Goal: Task Accomplishment & Management: Complete application form

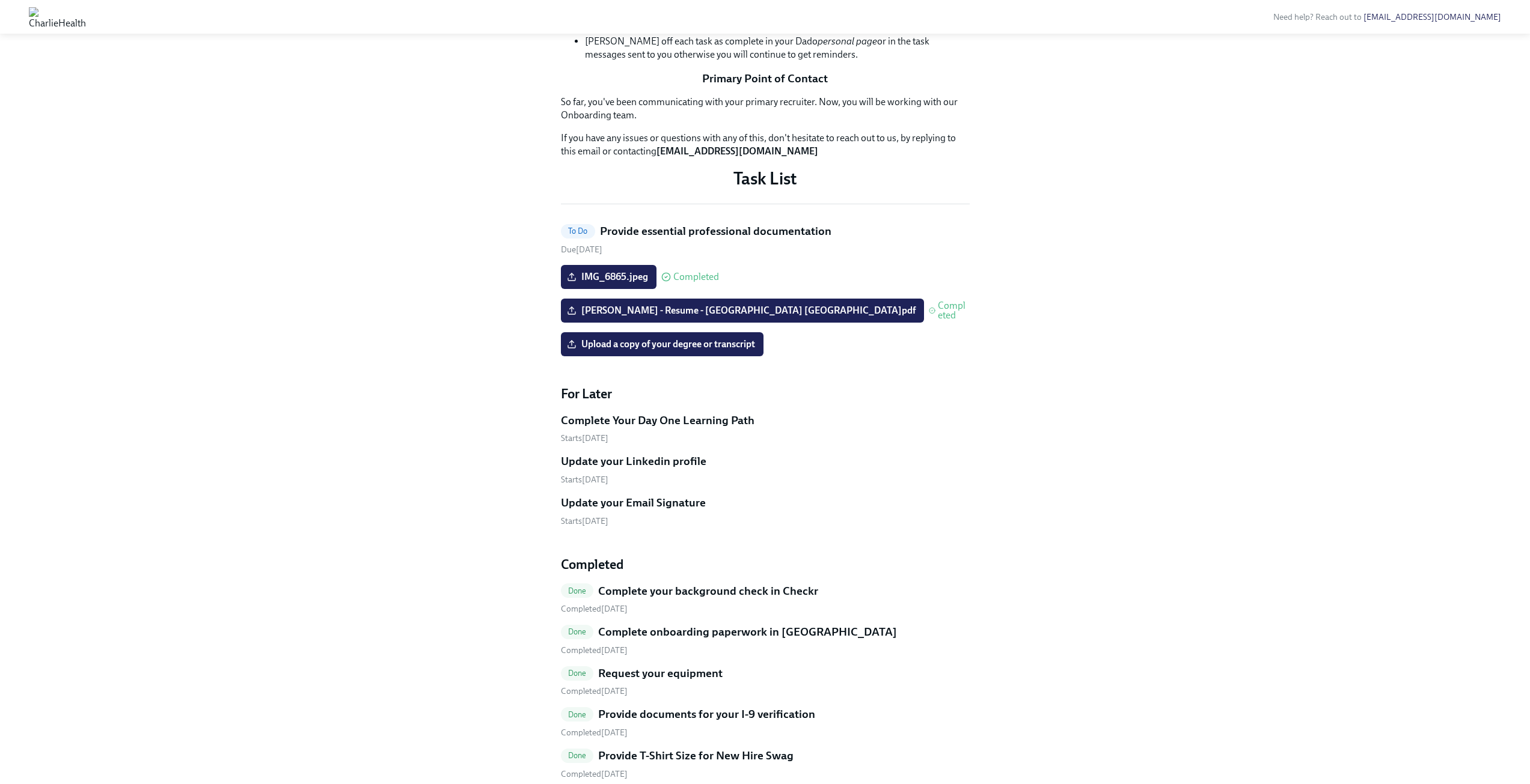
scroll to position [360, 0]
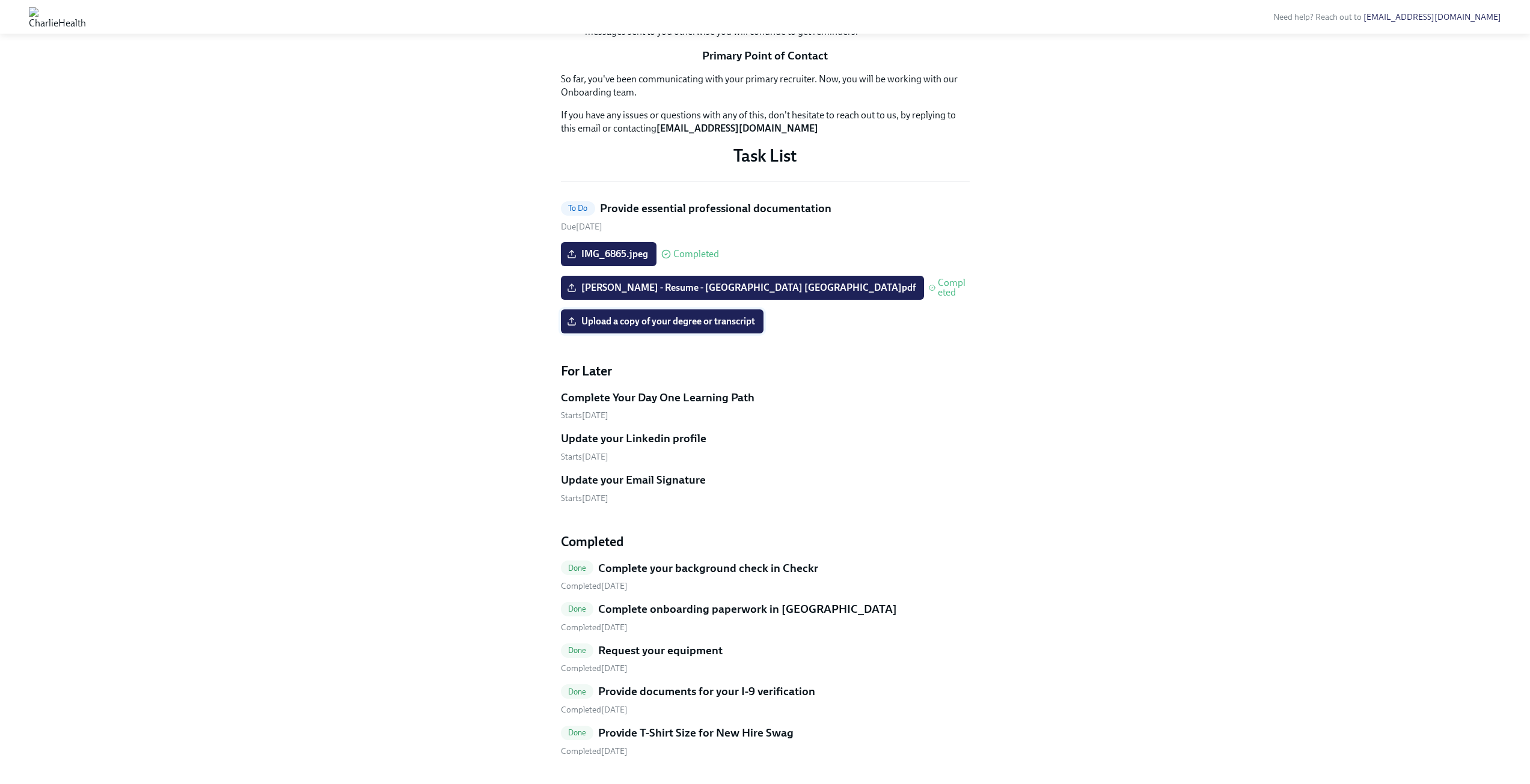
click at [677, 328] on span "Upload a copy of your degree or transcript" at bounding box center [662, 321] width 185 height 12
click at [0, 0] on input "Upload a copy of your degree or transcript" at bounding box center [0, 0] width 0 height 0
click at [673, 333] on label "Upload a copy of your degree or transcript" at bounding box center [662, 321] width 203 height 24
click at [0, 0] on input "Upload a copy of your degree or transcript" at bounding box center [0, 0] width 0 height 0
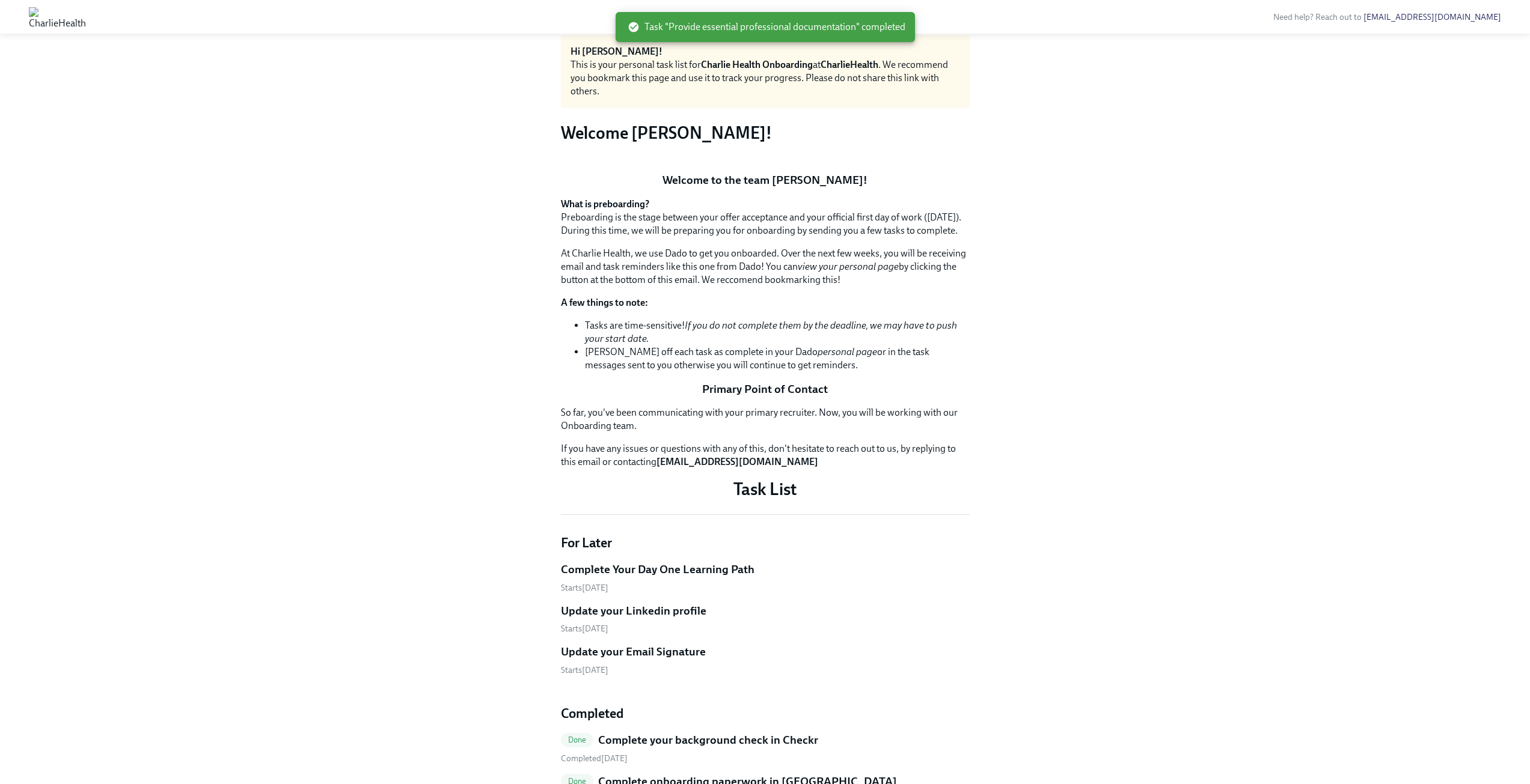
scroll to position [0, 0]
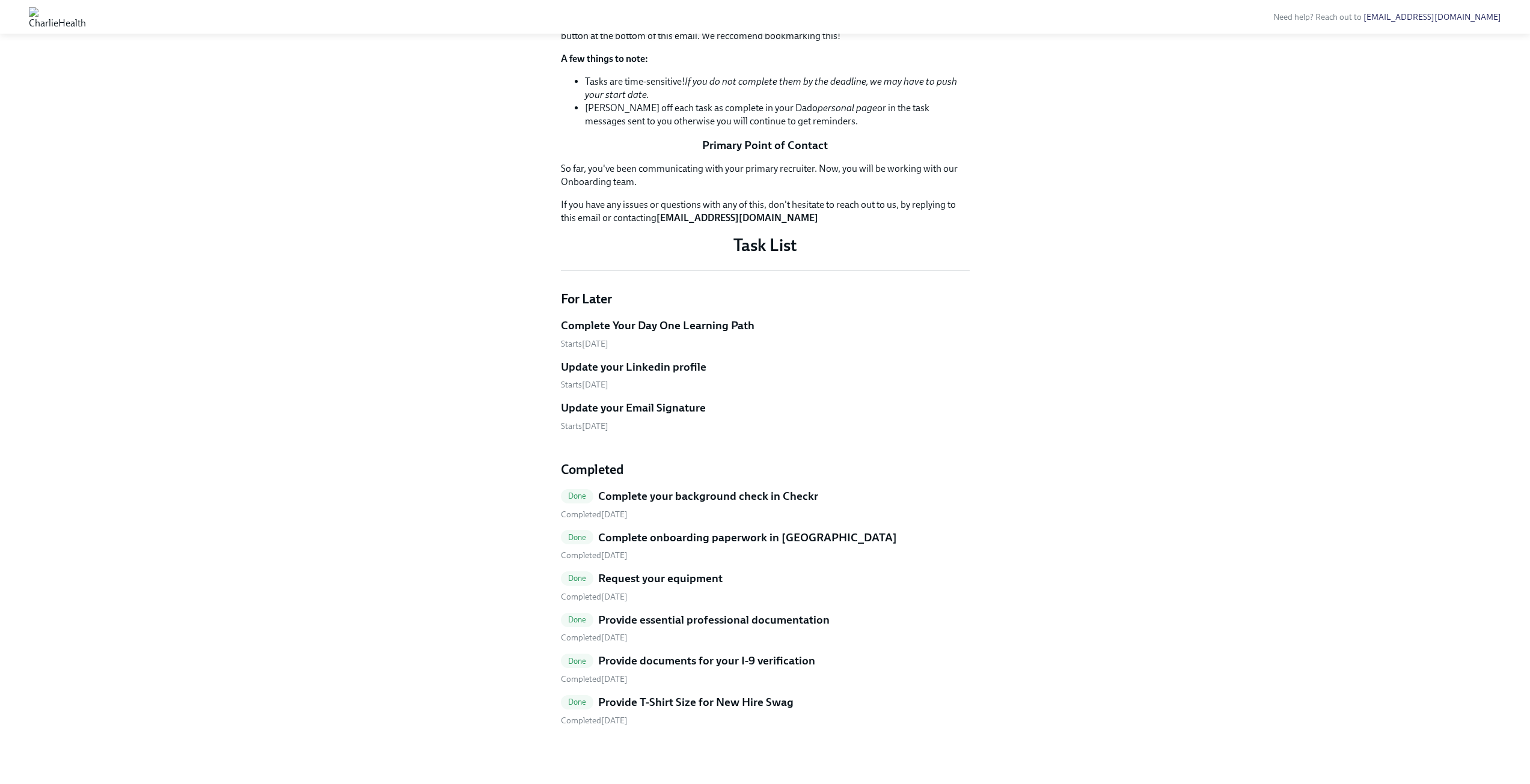
scroll to position [462, 0]
